Goal: Information Seeking & Learning: Learn about a topic

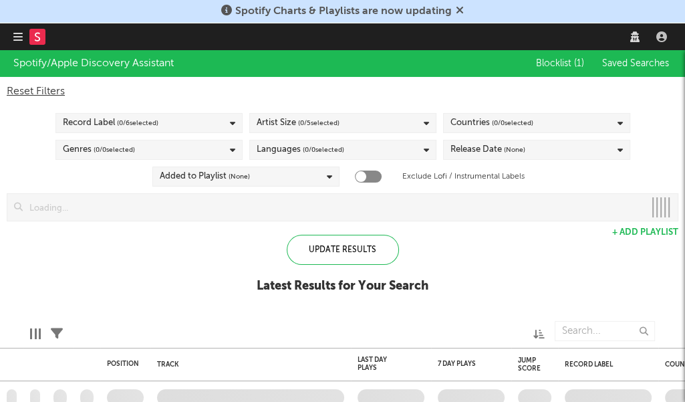
checkbox input "true"
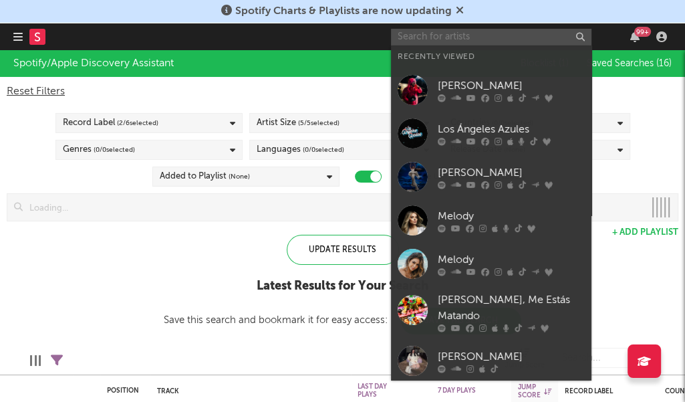
click at [526, 30] on input "text" at bounding box center [491, 37] width 201 height 17
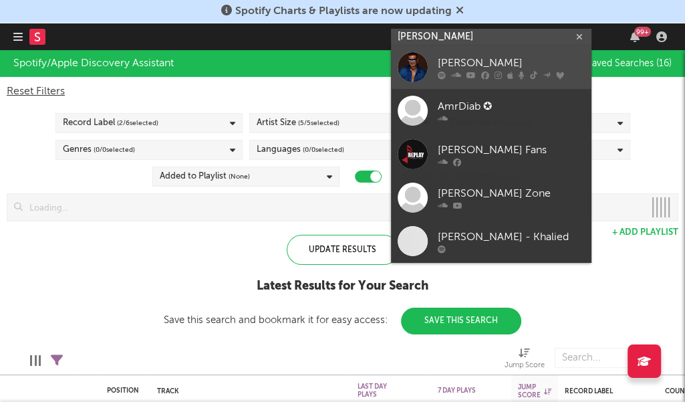
type input "[PERSON_NAME]"
click at [514, 55] on div "[PERSON_NAME]" at bounding box center [511, 63] width 147 height 16
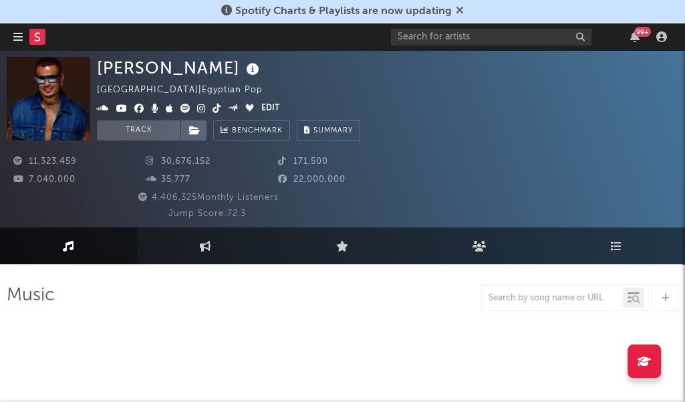
select select "6m"
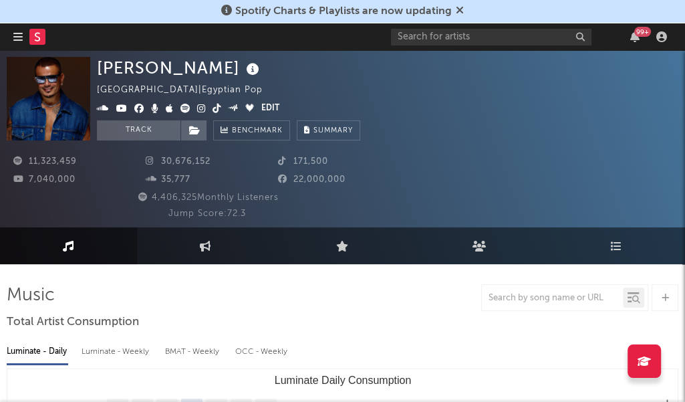
click at [201, 108] on icon at bounding box center [201, 108] width 9 height 9
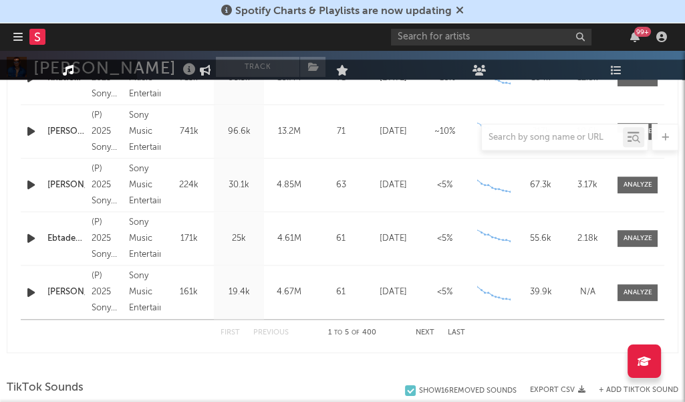
scroll to position [724, 0]
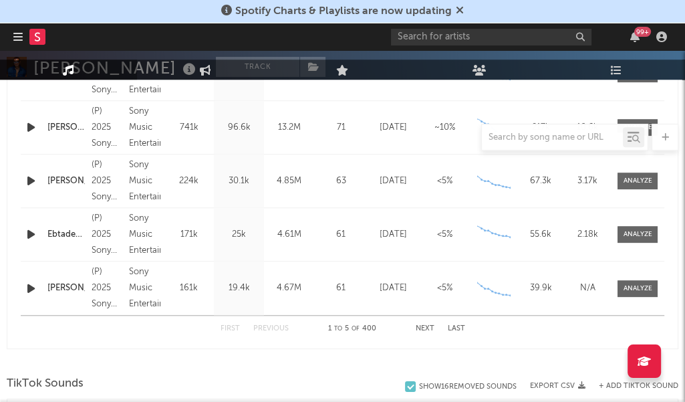
click at [428, 330] on button "Next" at bounding box center [425, 328] width 19 height 7
click at [267, 330] on button "Previous" at bounding box center [270, 328] width 35 height 7
click at [232, 326] on button "First" at bounding box center [230, 328] width 19 height 7
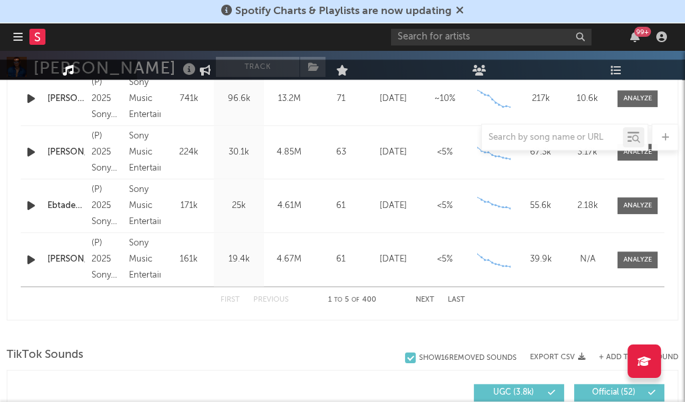
scroll to position [810, 0]
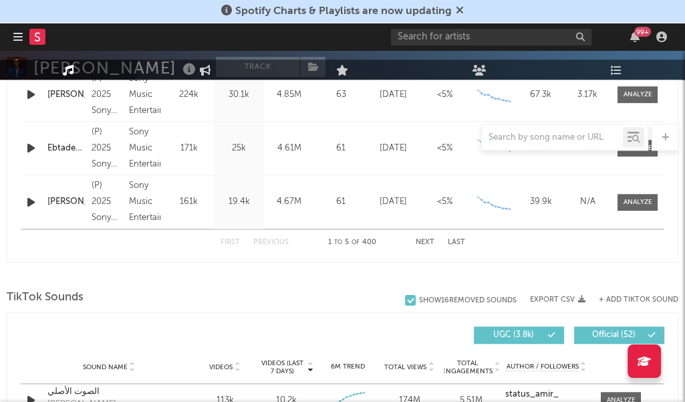
click at [427, 239] on button "Next" at bounding box center [425, 242] width 19 height 7
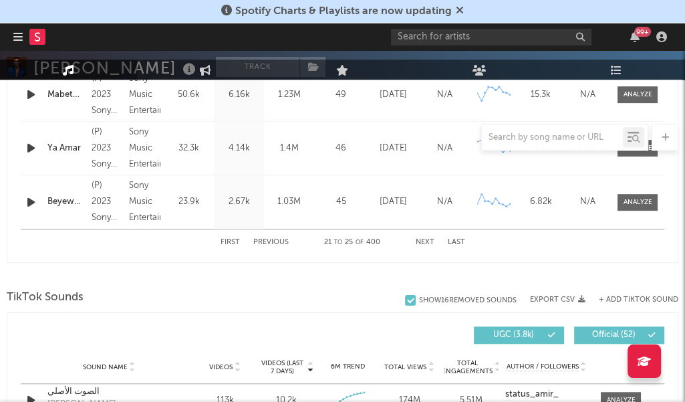
click at [427, 239] on button "Next" at bounding box center [425, 242] width 19 height 7
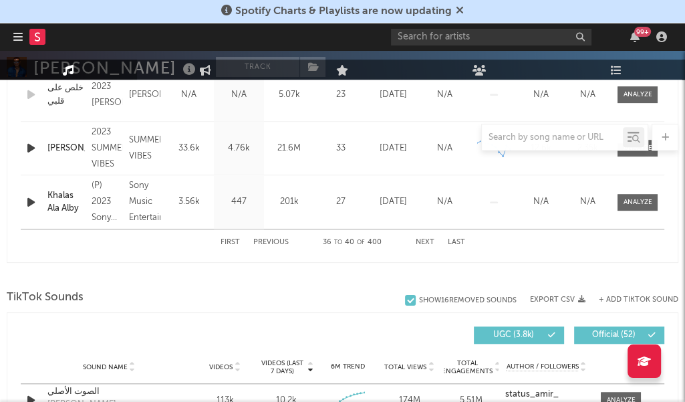
click at [427, 239] on button "Next" at bounding box center [425, 242] width 19 height 7
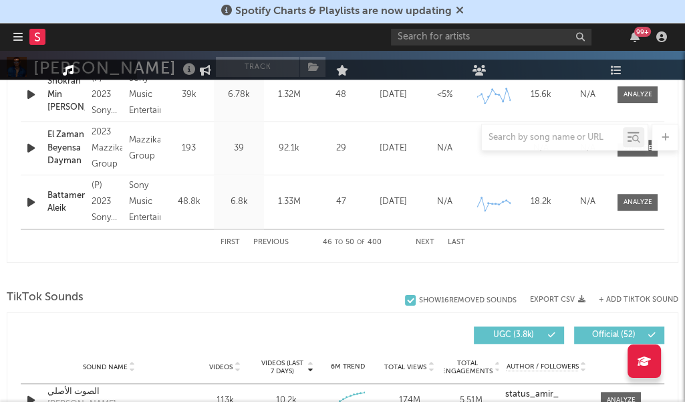
click at [427, 239] on button "Next" at bounding box center [425, 242] width 19 height 7
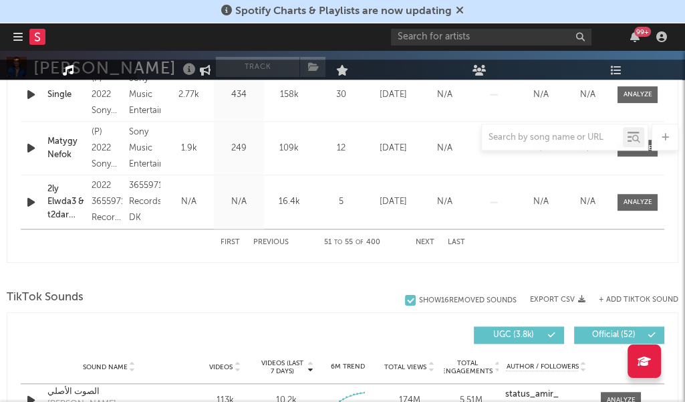
click at [427, 239] on button "Next" at bounding box center [425, 242] width 19 height 7
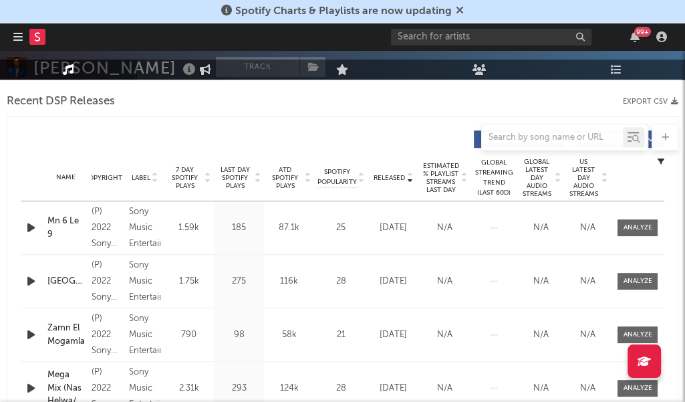
scroll to position [573, 0]
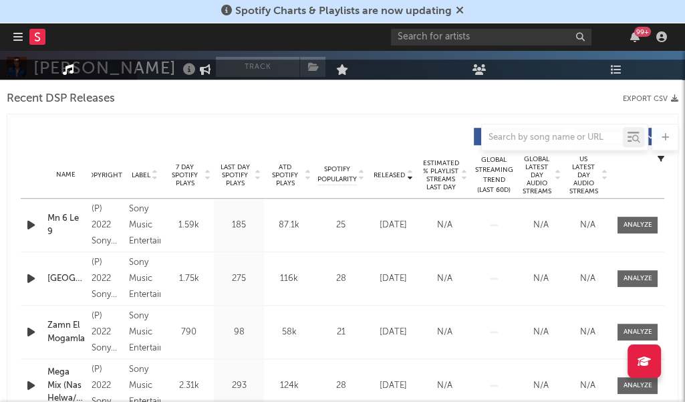
click at [257, 178] on icon at bounding box center [257, 177] width 7 height 5
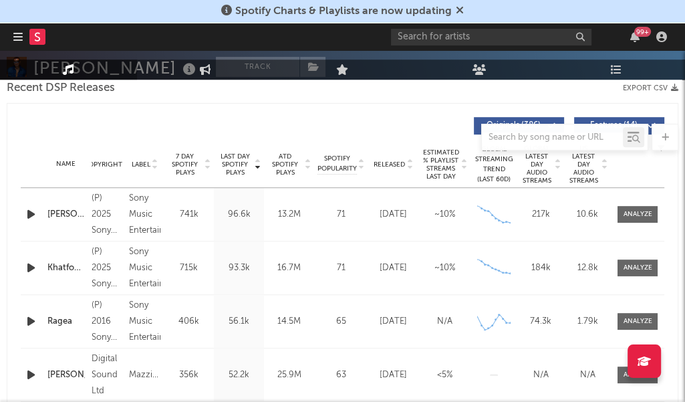
scroll to position [581, 0]
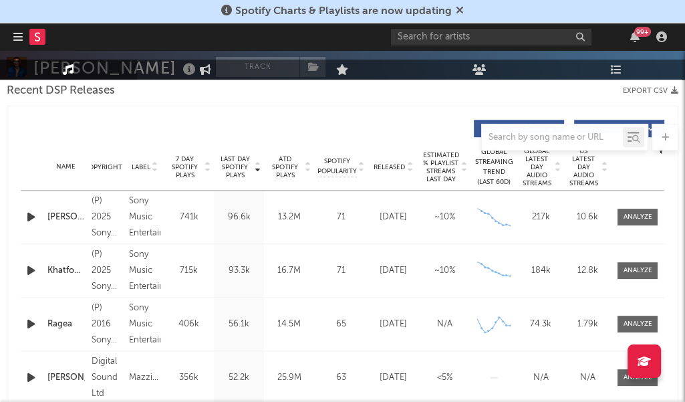
click at [31, 219] on icon "button" at bounding box center [31, 217] width 14 height 17
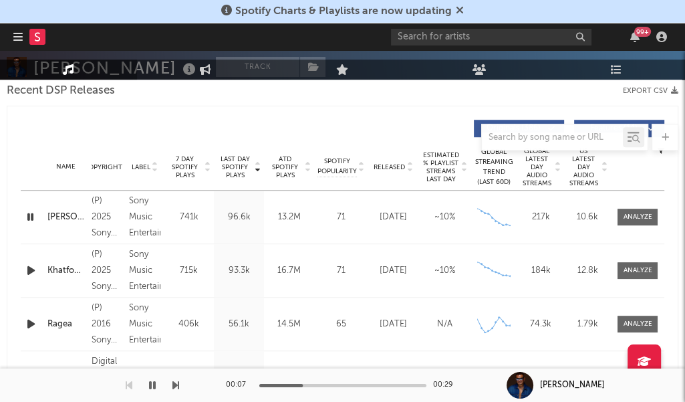
click at [30, 269] on icon "button" at bounding box center [31, 270] width 14 height 17
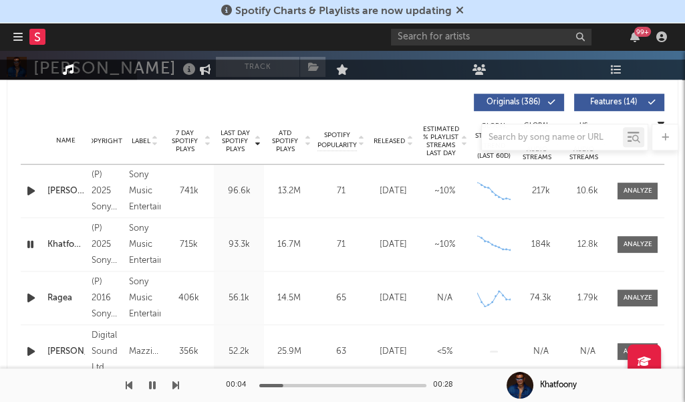
scroll to position [609, 0]
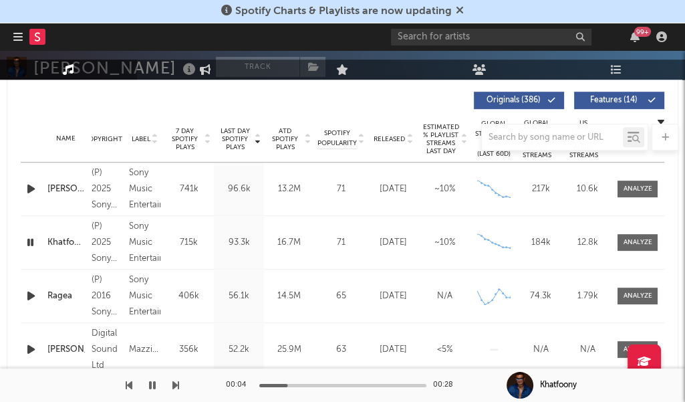
click at [32, 293] on icon "button" at bounding box center [31, 296] width 14 height 17
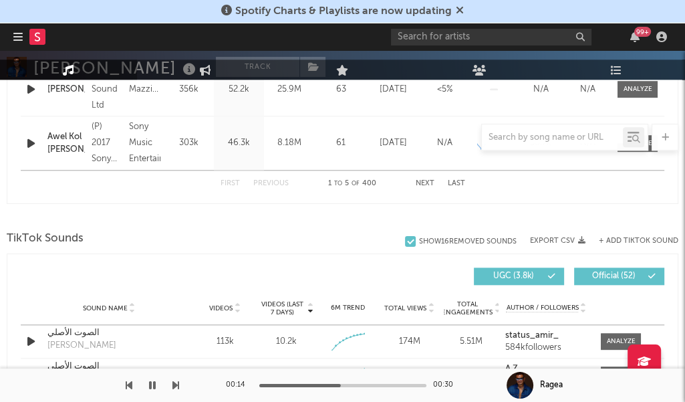
scroll to position [643, 0]
